Goal: Transaction & Acquisition: Purchase product/service

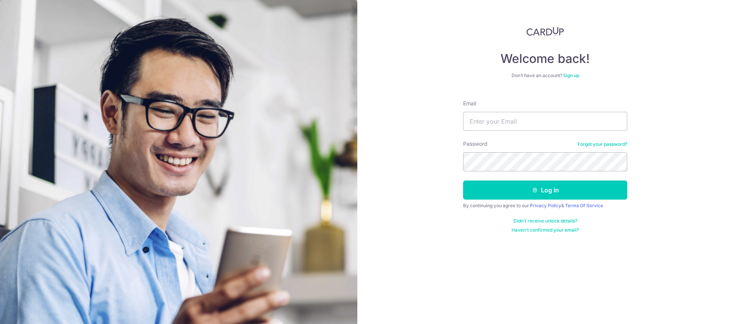
click at [514, 107] on div "Email" at bounding box center [545, 115] width 164 height 31
click at [510, 119] on input "Email" at bounding box center [545, 121] width 164 height 19
type input "Kelvintanjiancai@gmail.com"
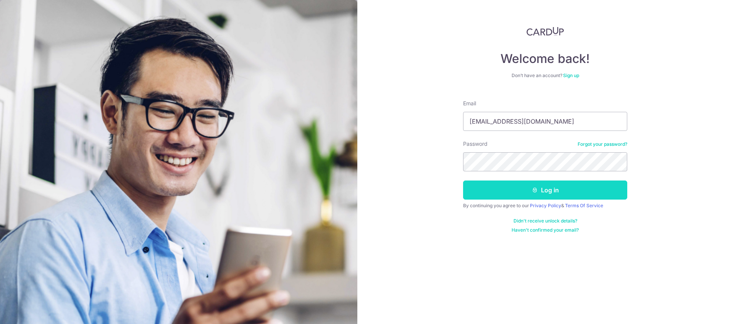
click at [563, 184] on button "Log in" at bounding box center [545, 190] width 164 height 19
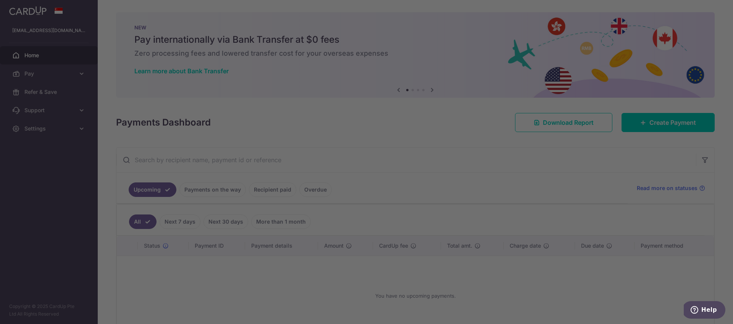
click at [80, 74] on div at bounding box center [370, 163] width 740 height 327
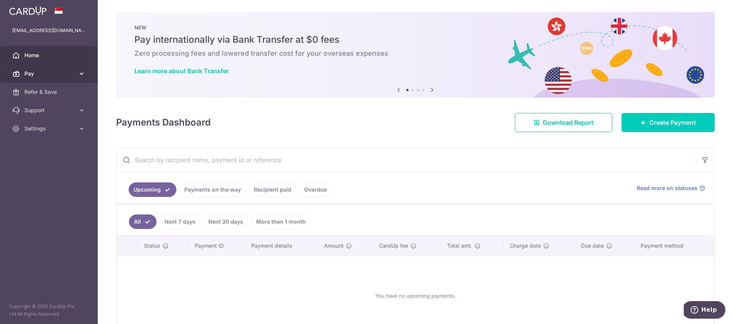
click at [84, 74] on icon at bounding box center [82, 74] width 8 height 8
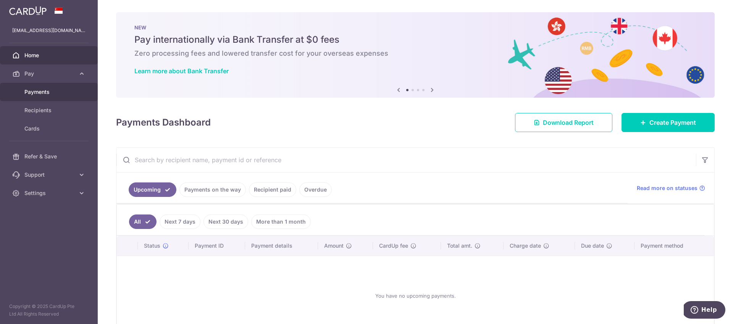
click at [54, 95] on span "Payments" at bounding box center [49, 92] width 50 height 8
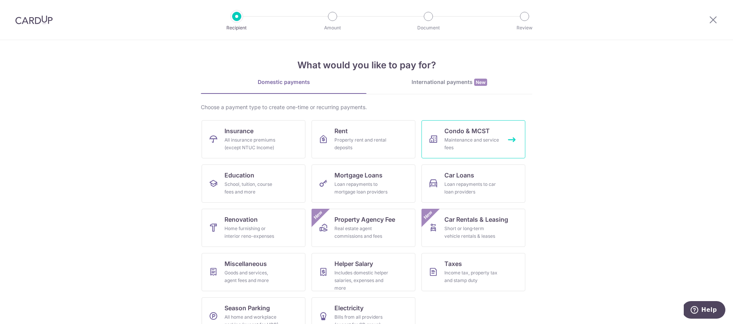
click at [473, 141] on div "Maintenance and service fees" at bounding box center [471, 143] width 55 height 15
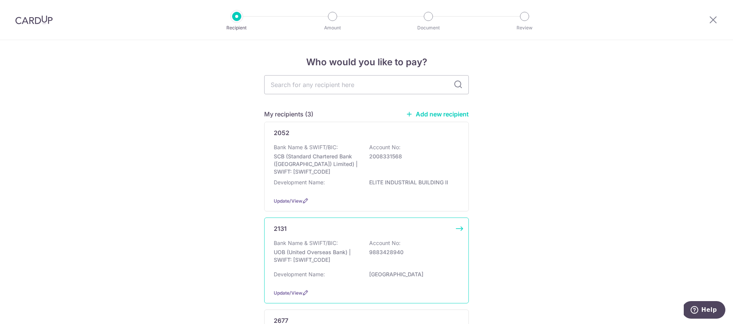
click at [399, 254] on p "9883428940" at bounding box center [412, 252] width 86 height 8
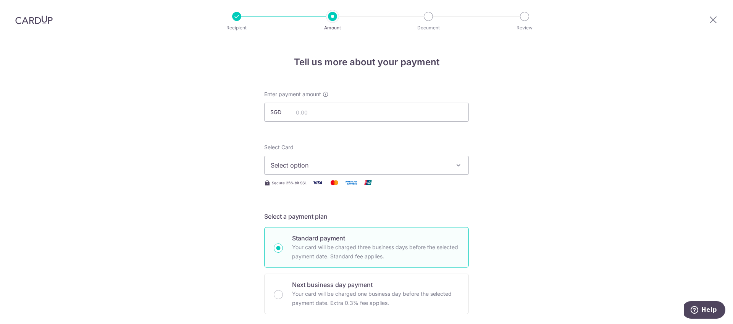
click at [360, 160] on button "Select option" at bounding box center [366, 165] width 205 height 19
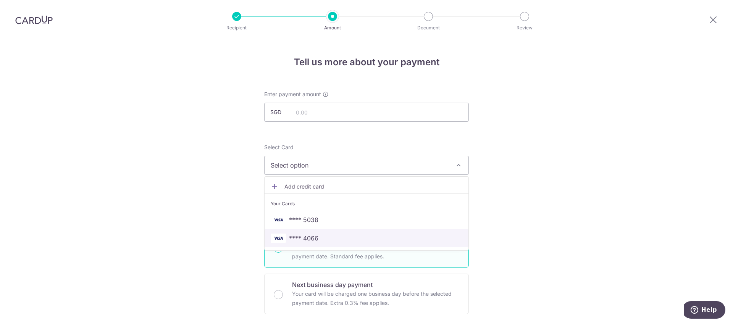
click at [326, 234] on span "**** 4066" at bounding box center [367, 238] width 192 height 9
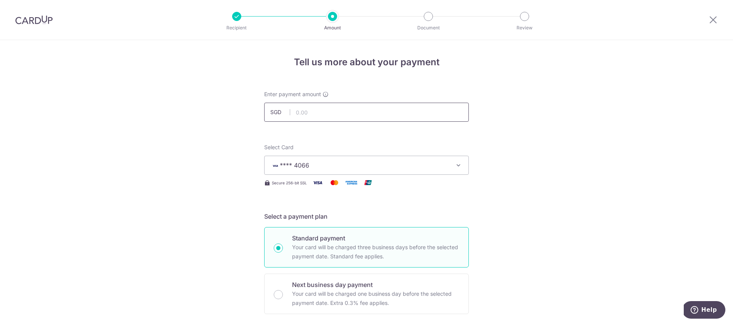
click at [325, 109] on input "text" at bounding box center [366, 112] width 205 height 19
click button "Add Card" at bounding box center [0, 0] width 0 height 0
type input "1,451.88"
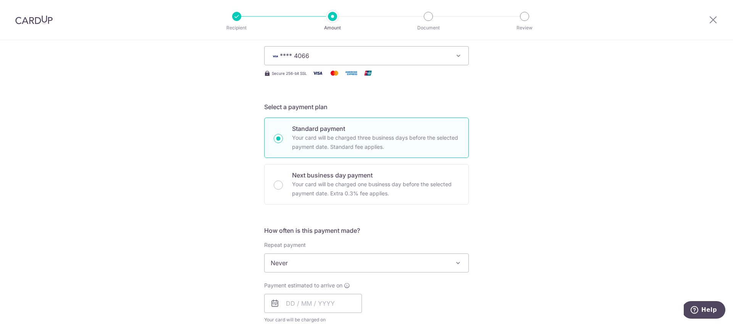
scroll to position [159, 0]
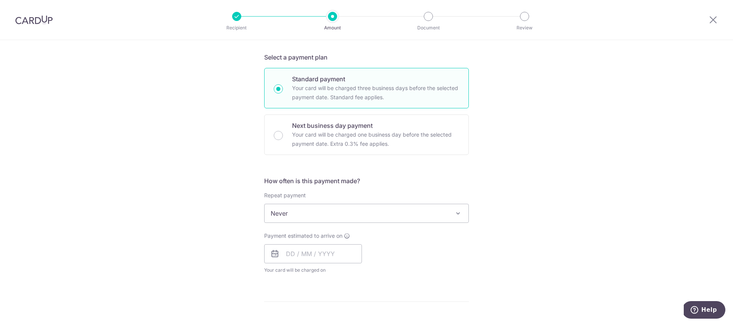
click at [421, 206] on span "Never" at bounding box center [367, 213] width 204 height 18
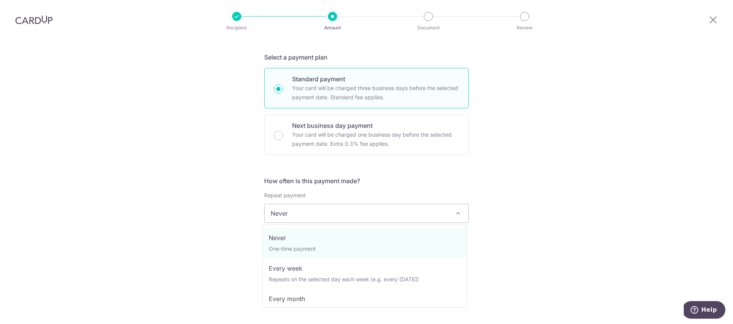
click at [432, 197] on div "Repeat payment Never Every week Every month Every quarter Every half a year Nev…" at bounding box center [366, 207] width 205 height 31
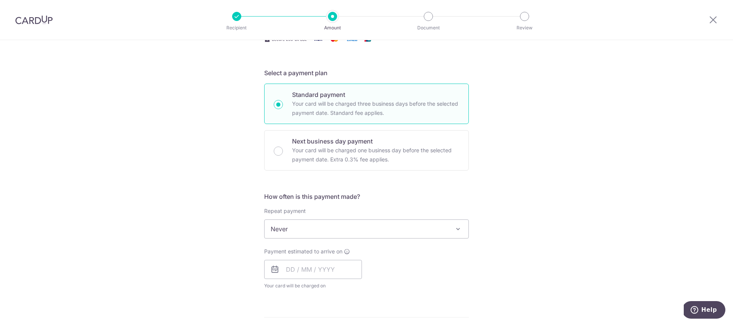
scroll to position [146, 0]
click at [302, 270] on input "text" at bounding box center [313, 267] width 98 height 19
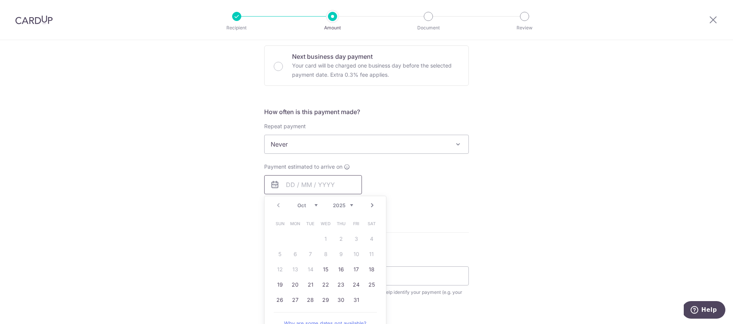
scroll to position [261, 0]
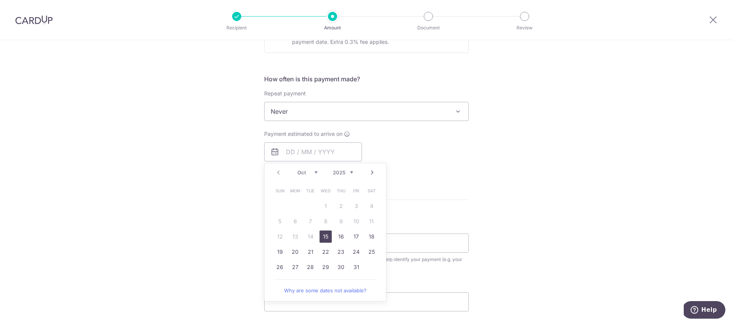
click at [324, 239] on link "15" at bounding box center [325, 237] width 12 height 12
type input "15/10/2025"
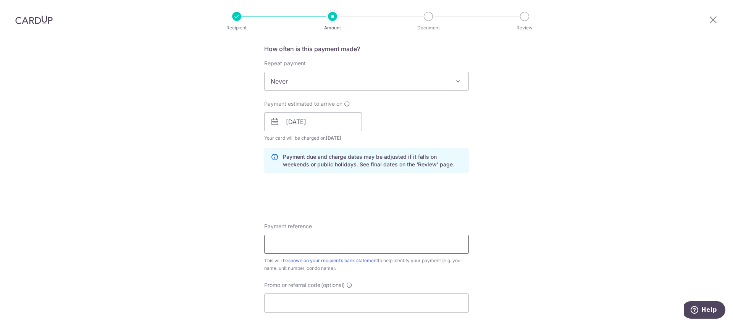
scroll to position [326, 0]
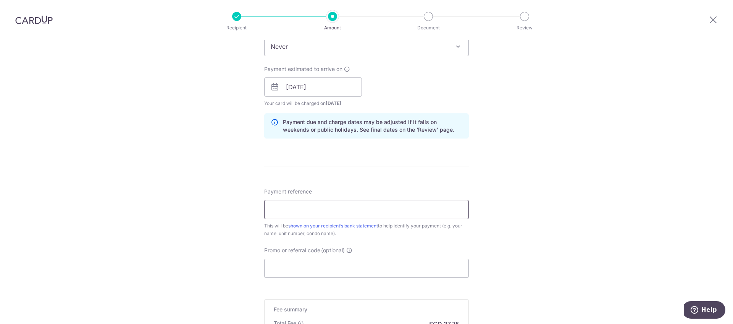
click at [318, 215] on input "Payment reference" at bounding box center [366, 209] width 205 height 19
type input "Tan Ah Lak Blk 12 01-02"
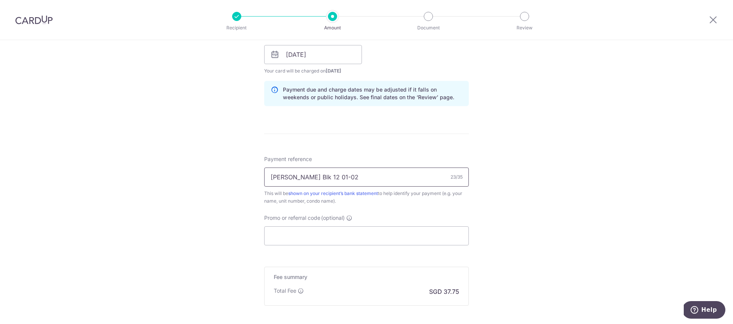
scroll to position [438, 0]
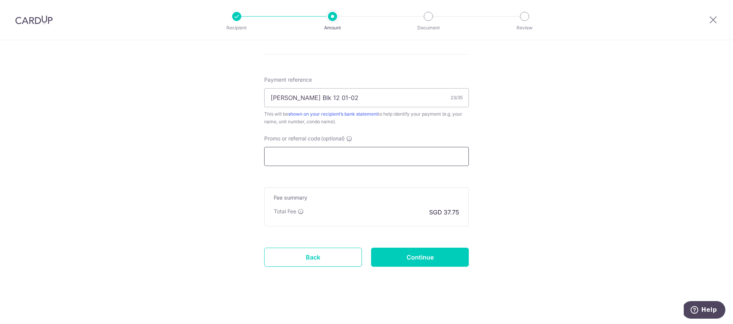
click at [364, 148] on input "Promo or referral code (optional)" at bounding box center [366, 156] width 205 height 19
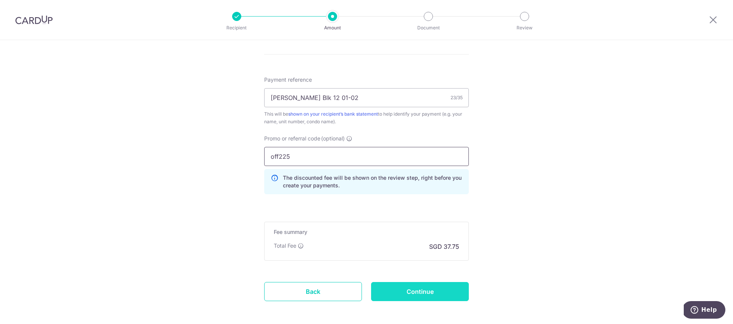
type input "off225"
click at [418, 285] on input "Continue" at bounding box center [420, 291] width 98 height 19
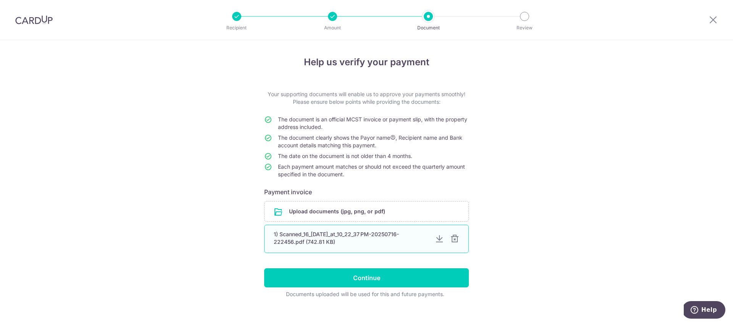
click at [451, 240] on div at bounding box center [454, 238] width 9 height 9
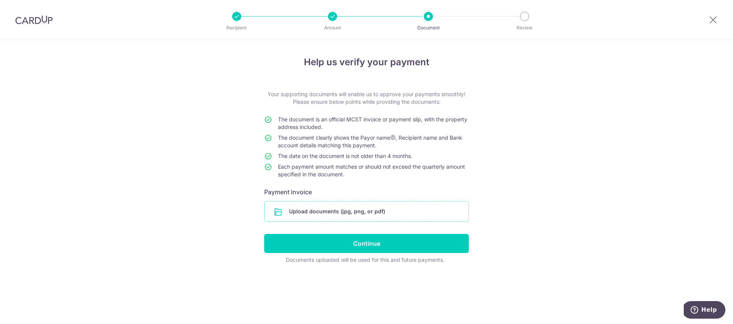
click at [286, 213] on input "file" at bounding box center [367, 212] width 204 height 20
click at [359, 210] on input "file" at bounding box center [367, 212] width 204 height 20
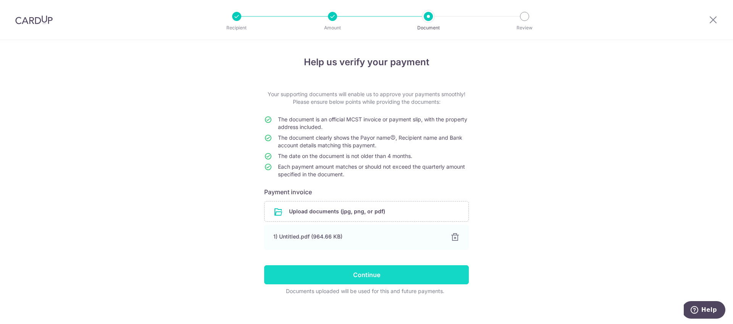
click at [351, 277] on input "Continue" at bounding box center [366, 274] width 205 height 19
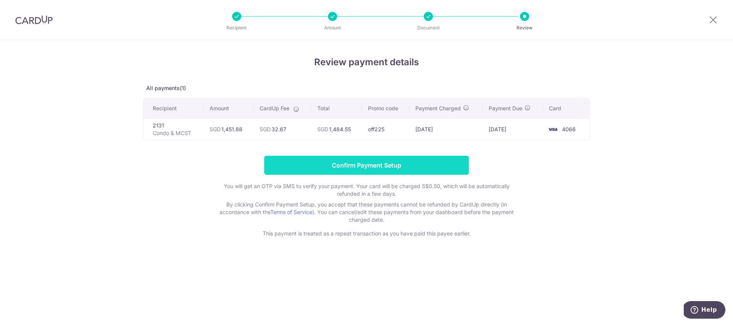
click at [405, 158] on input "Confirm Payment Setup" at bounding box center [366, 165] width 205 height 19
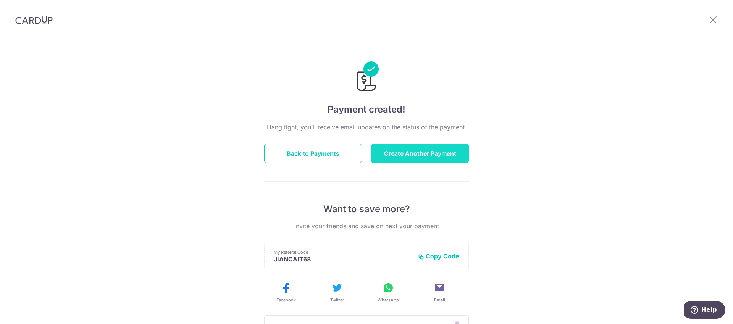
click at [450, 148] on button "Create Another Payment" at bounding box center [420, 153] width 98 height 19
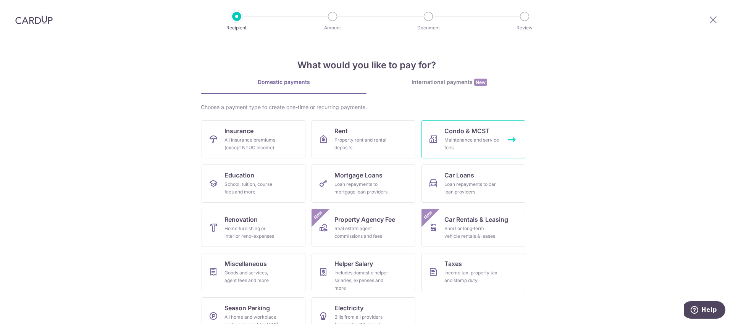
click at [450, 145] on div "Maintenance and service fees" at bounding box center [471, 143] width 55 height 15
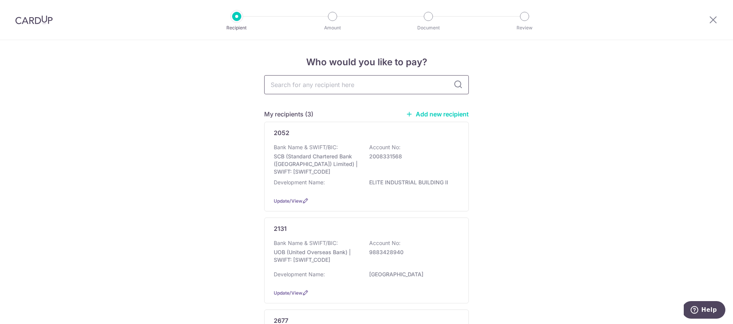
click at [405, 88] on input "text" at bounding box center [366, 84] width 205 height 19
type input "2421"
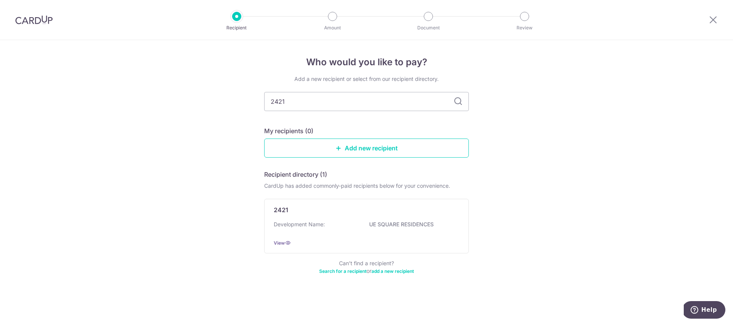
click at [458, 87] on div "Add a new recipient or select from our recipient directory. 2421 My recipients …" at bounding box center [366, 179] width 205 height 209
click at [363, 231] on div "Development Name: UE SQUARE RESIDENCES" at bounding box center [367, 227] width 186 height 12
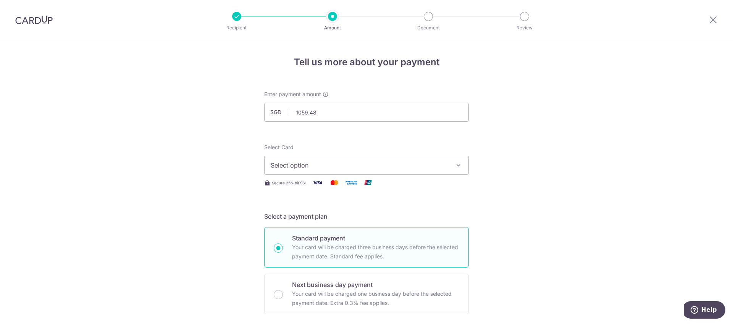
type input "1,059.48"
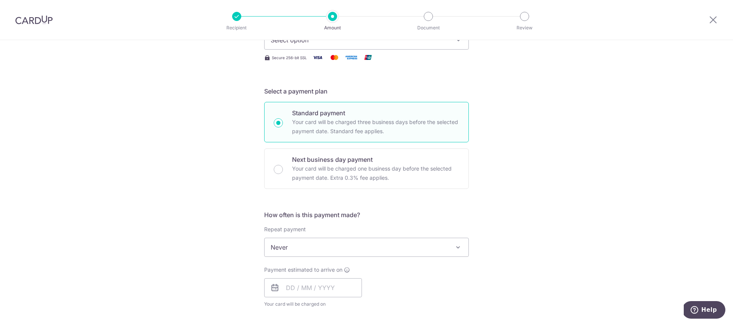
scroll to position [124, 0]
click at [325, 45] on span "Select option" at bounding box center [360, 41] width 178 height 9
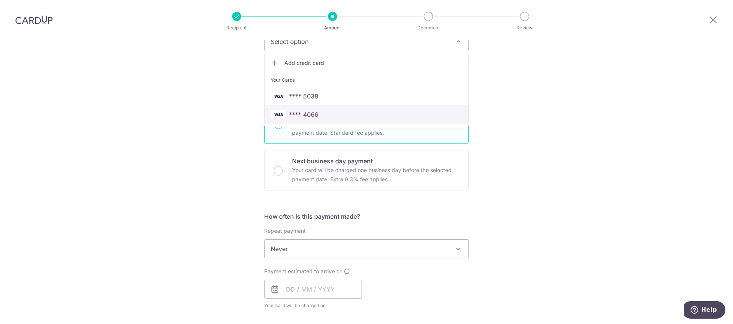
click at [324, 116] on span "**** 4066" at bounding box center [367, 114] width 192 height 9
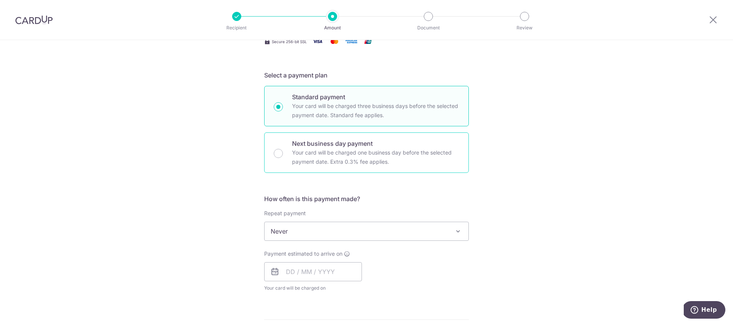
scroll to position [184, 0]
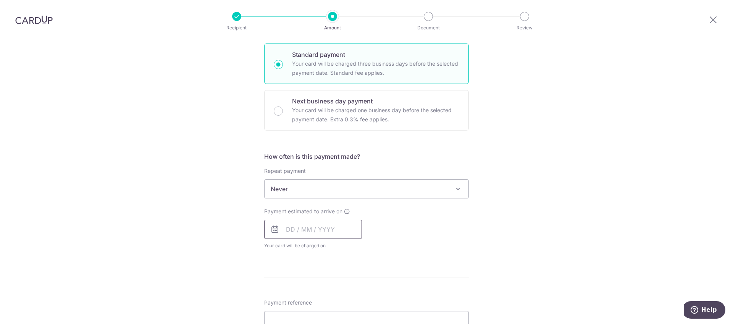
click at [320, 223] on input "text" at bounding box center [313, 229] width 98 height 19
drag, startPoint x: 319, startPoint y: 315, endPoint x: 405, endPoint y: 273, distance: 95.3
click at [319, 315] on link "15" at bounding box center [325, 314] width 12 height 12
type input "[DATE]"
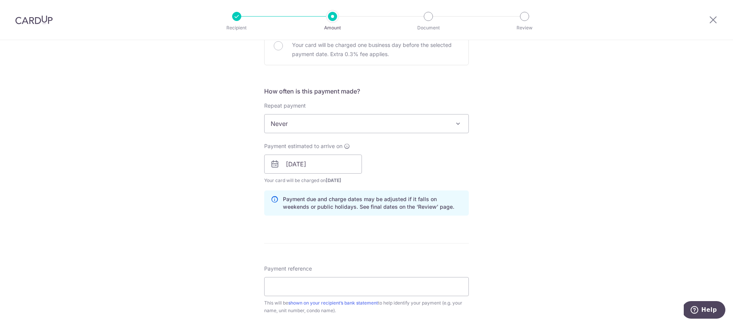
scroll to position [251, 0]
click at [305, 277] on input "Payment reference" at bounding box center [366, 284] width 205 height 19
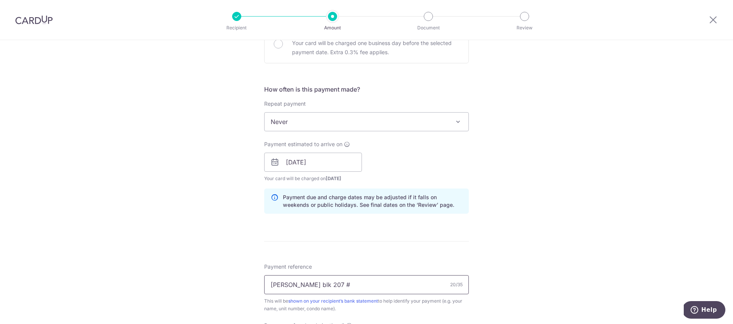
click at [346, 279] on input "Tan Ah Lak blk 207 #" at bounding box center [366, 284] width 205 height 19
click at [345, 282] on input "Tan Ah Lak blk 207 #" at bounding box center [366, 284] width 205 height 19
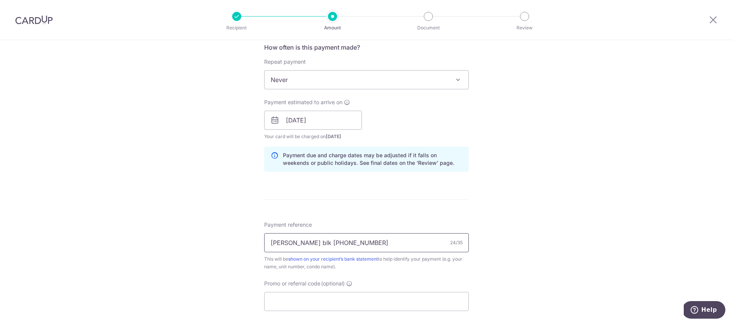
scroll to position [326, 0]
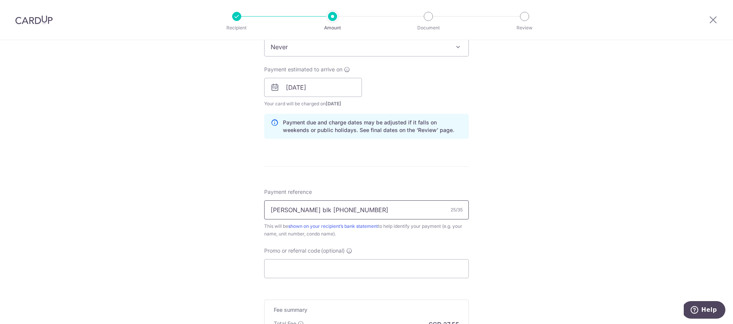
drag, startPoint x: 353, startPoint y: 211, endPoint x: 302, endPoint y: 211, distance: 51.5
click at [302, 211] on input "Tan Ah Lak blk 207 06-52" at bounding box center [366, 209] width 205 height 19
type input "[PERSON_NAME] Acc-2070652"
click at [576, 231] on div "Tell us more about your payment Enter payment amount SGD 1,059.48 1059.48 Selec…" at bounding box center [366, 75] width 733 height 722
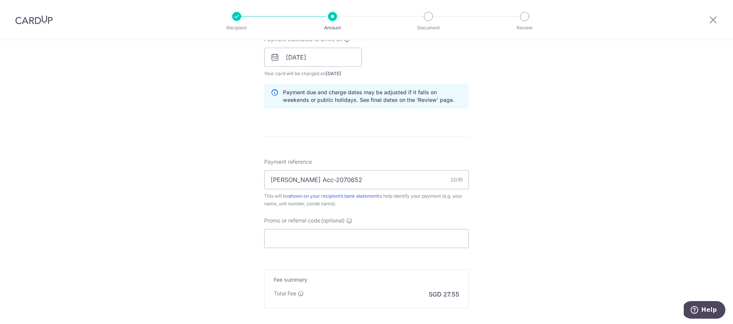
scroll to position [401, 0]
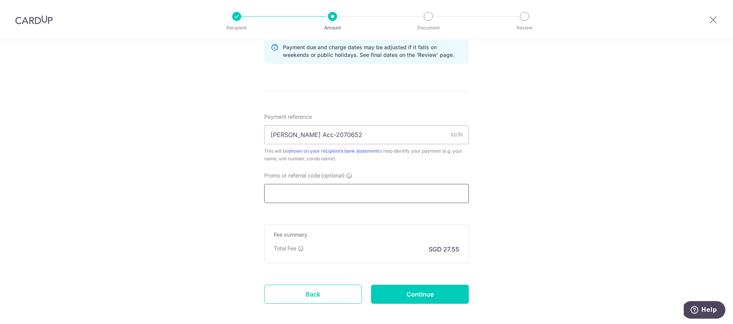
click at [383, 185] on input "Promo or referral code (optional)" at bounding box center [366, 193] width 205 height 19
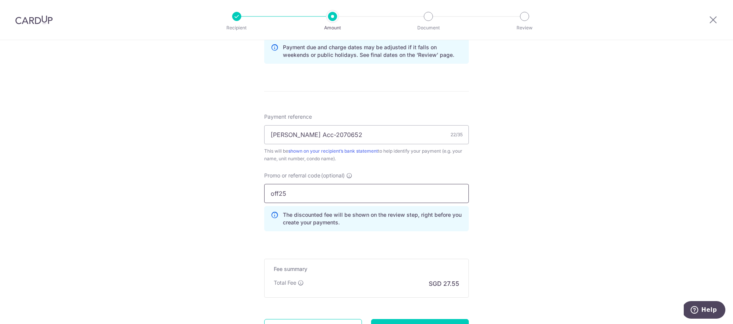
type input "off25"
click at [582, 256] on div "Tell us more about your payment Enter payment amount SGD 1,059.48 1059.48 Selec…" at bounding box center [366, 17] width 733 height 756
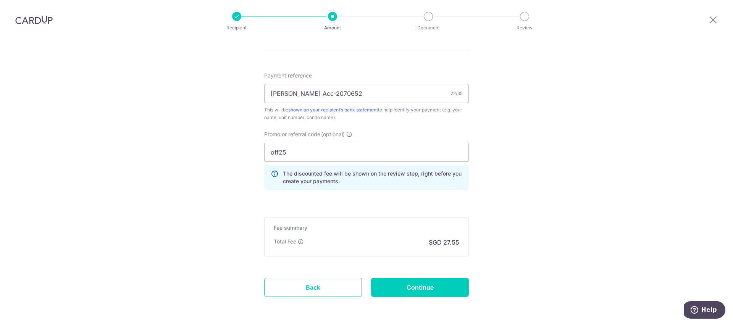
scroll to position [472, 0]
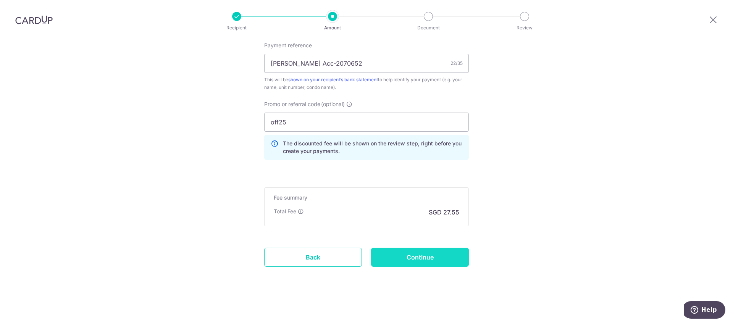
click at [437, 256] on input "Continue" at bounding box center [420, 257] width 98 height 19
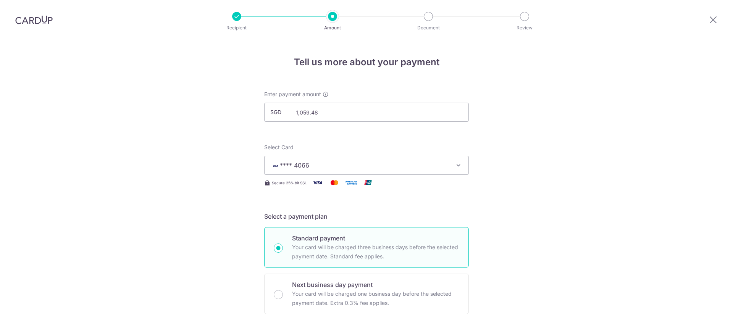
scroll to position [483, 0]
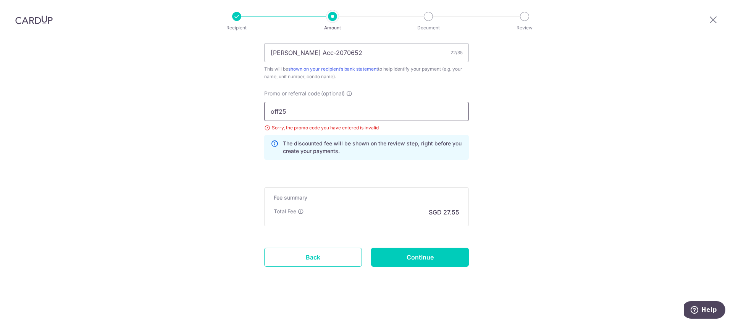
click at [282, 113] on input "off25" at bounding box center [366, 111] width 205 height 19
type input "off225"
click at [410, 255] on input "Continue" at bounding box center [420, 257] width 98 height 19
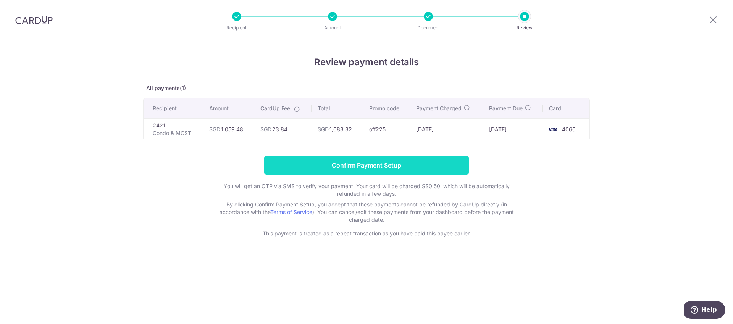
click at [387, 169] on input "Confirm Payment Setup" at bounding box center [366, 165] width 205 height 19
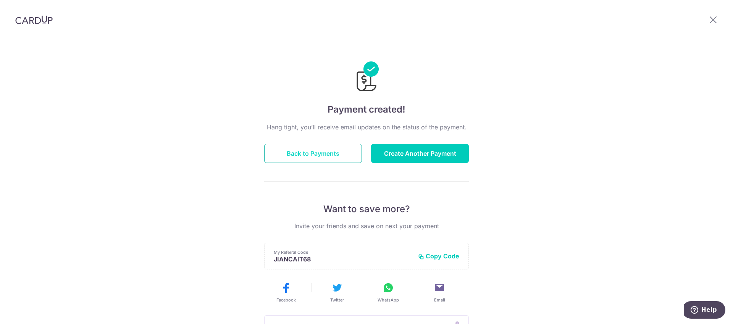
click at [323, 149] on button "Back to Payments" at bounding box center [313, 153] width 98 height 19
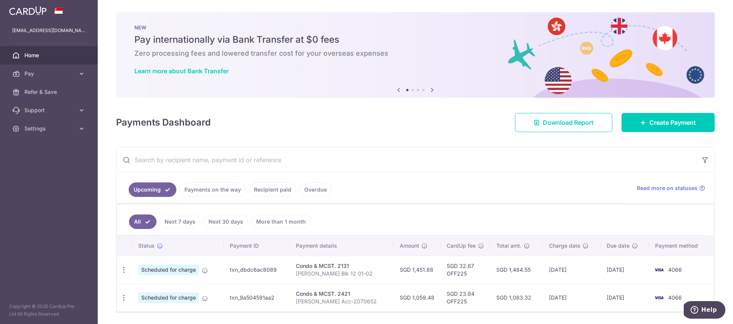
scroll to position [25, 0]
